Goal: Check status

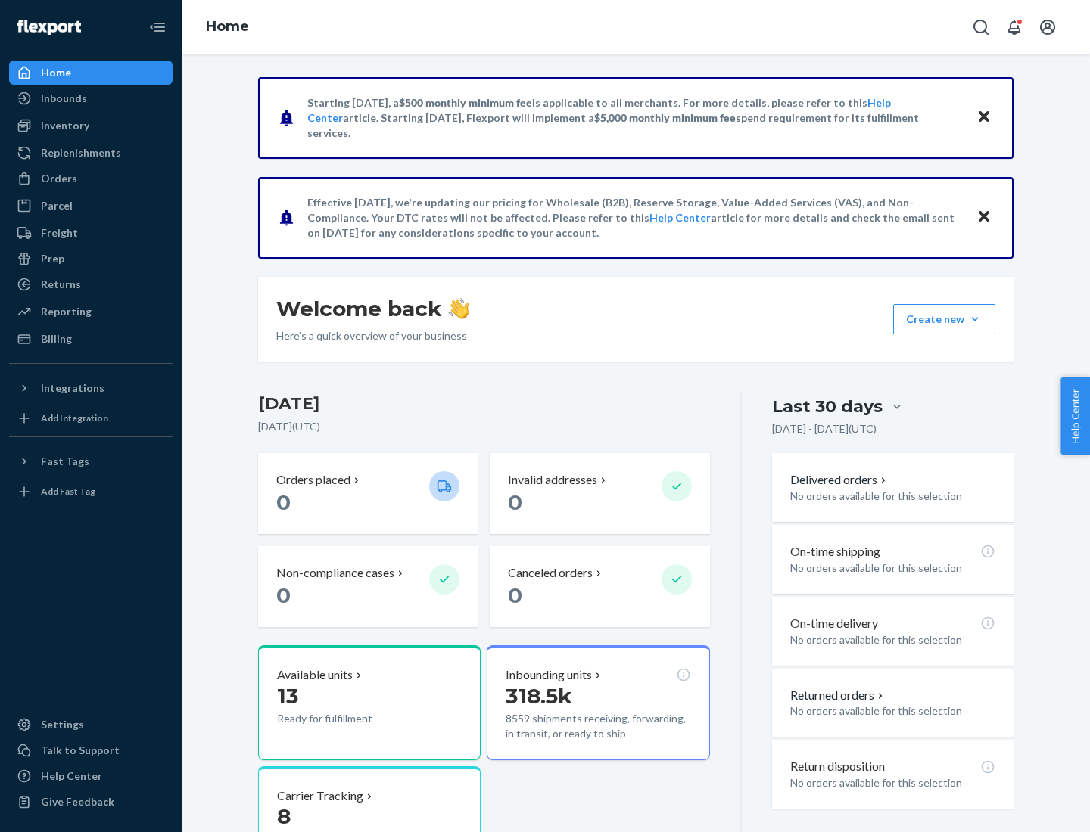
click at [975, 319] on button "Create new Create new inbound Create new order Create new product" at bounding box center [944, 319] width 102 height 30
click at [63, 98] on div "Inbounds" at bounding box center [64, 98] width 46 height 15
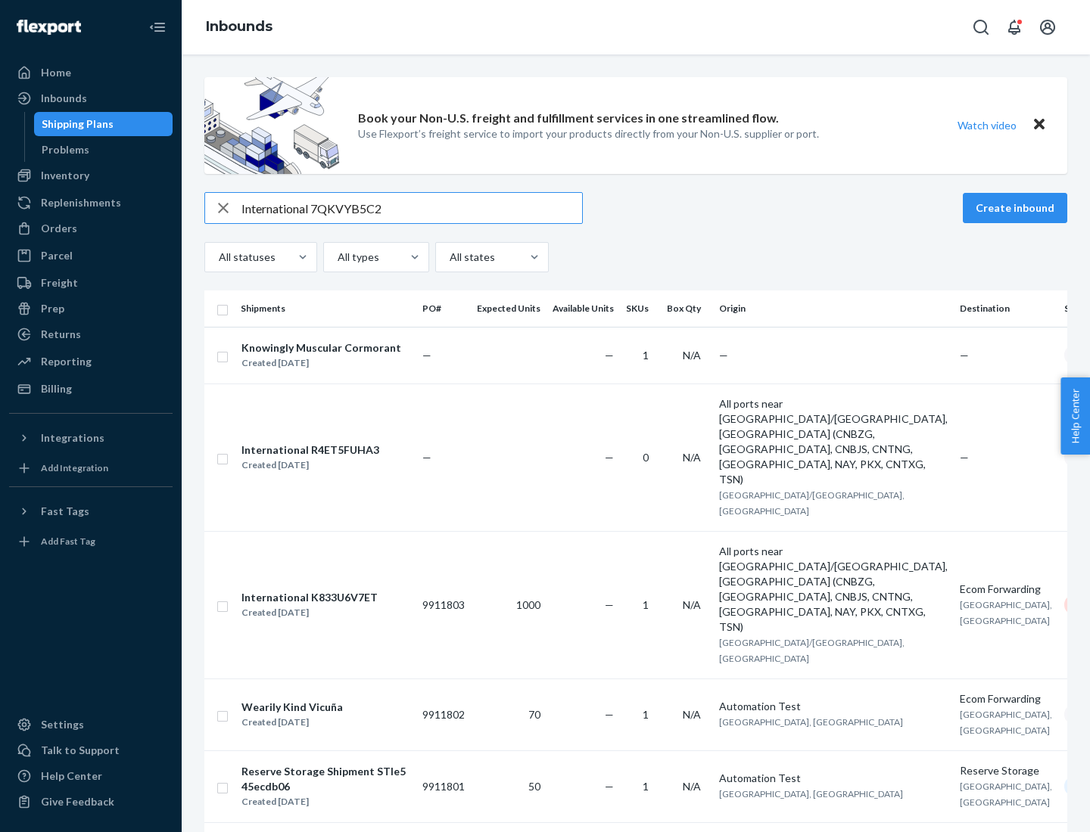
type input "International 7QKVYB5C29"
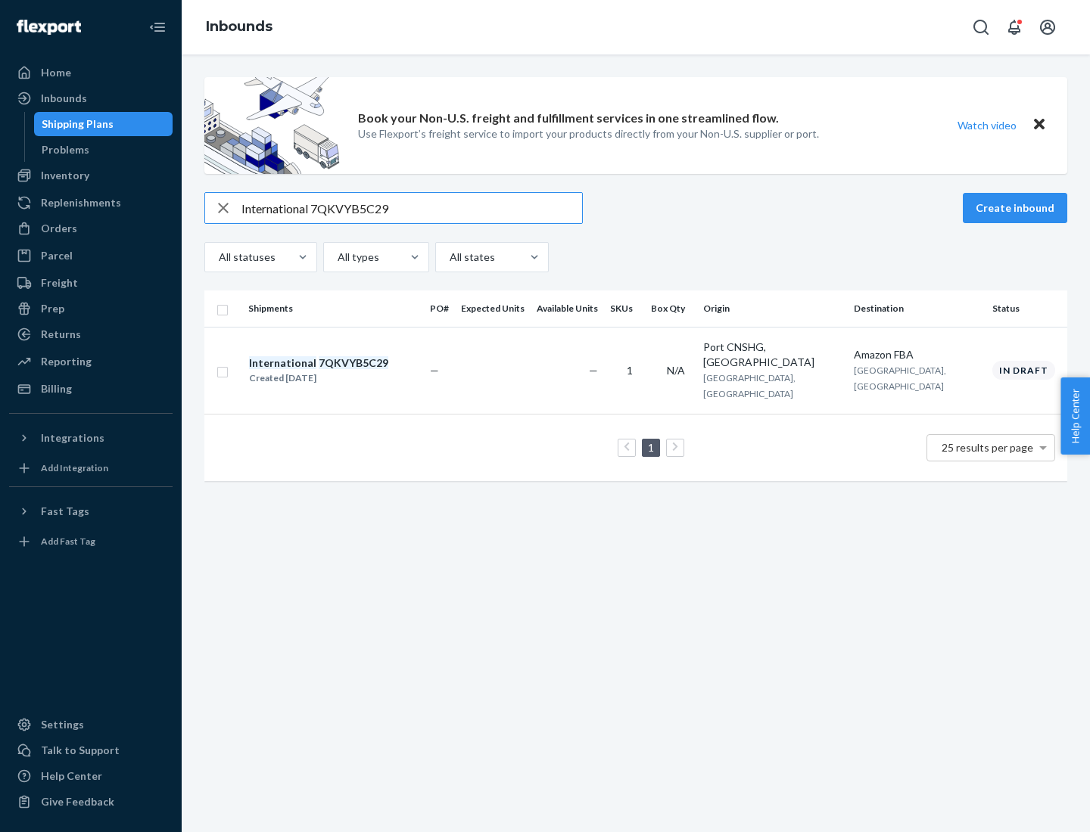
click at [344, 371] on div "Created [DATE]" at bounding box center [318, 378] width 139 height 15
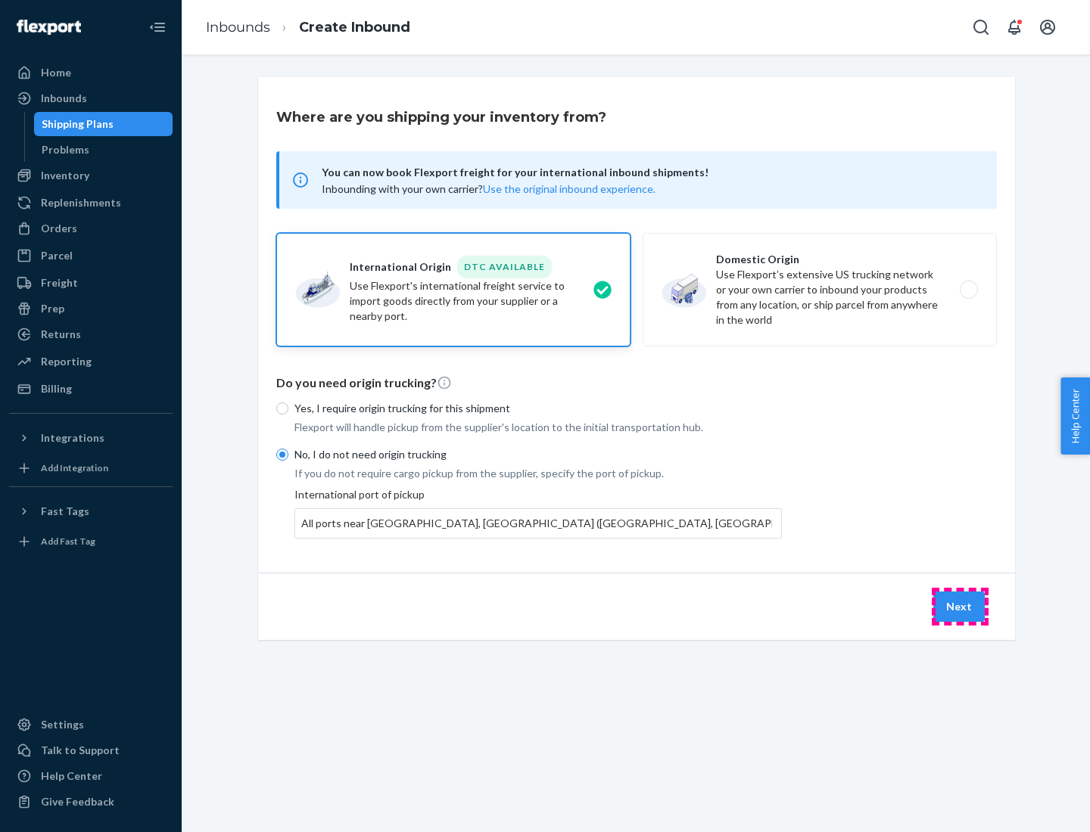
click at [959, 606] on button "Next" at bounding box center [958, 607] width 51 height 30
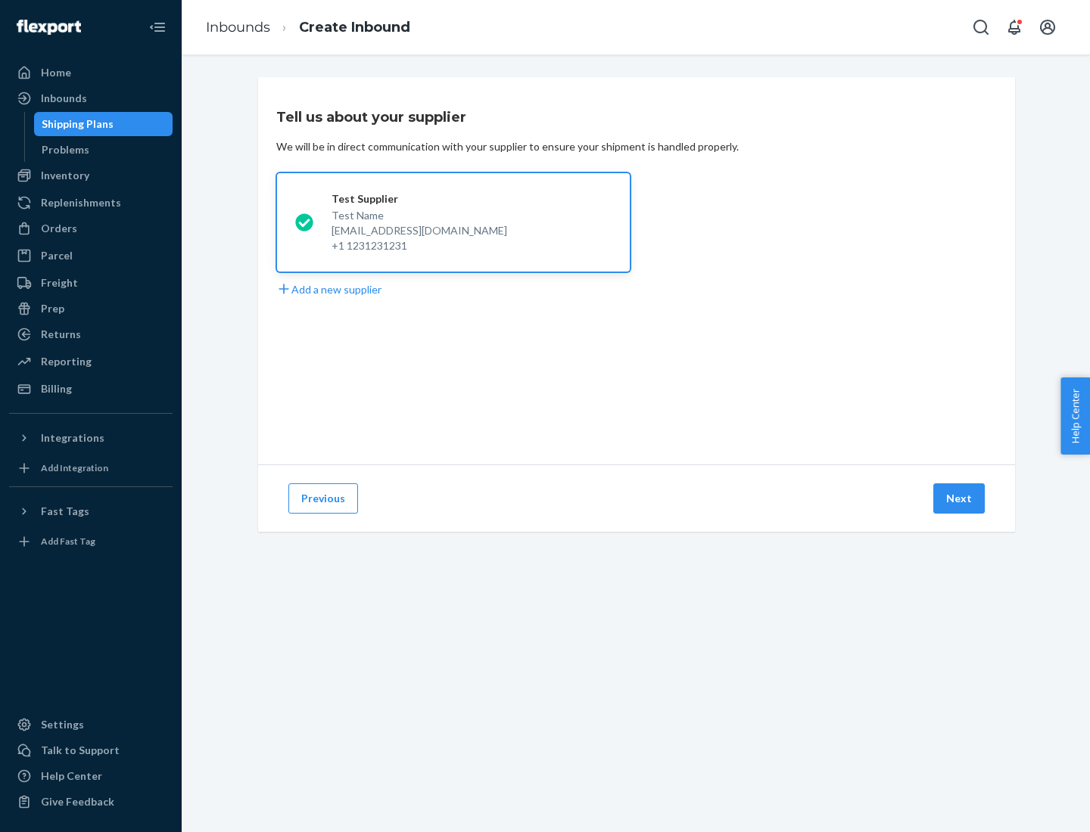
click at [959, 499] on button "Next" at bounding box center [958, 498] width 51 height 30
